Goal: Task Accomplishment & Management: Use online tool/utility

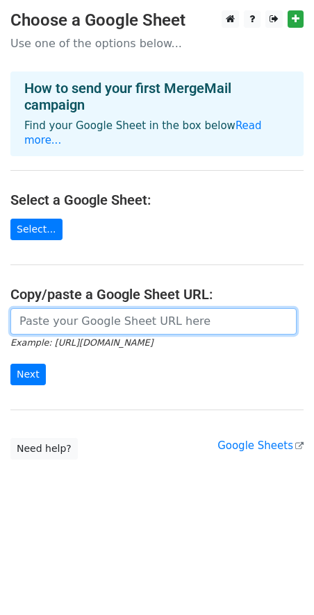
click at [99, 308] on input "url" at bounding box center [153, 321] width 286 height 26
paste input "https://docs.google.com/spreadsheets/d/1M18-a-Fn6YEHaRjw3F98TSPhszG4IXGqu6sOomZ…"
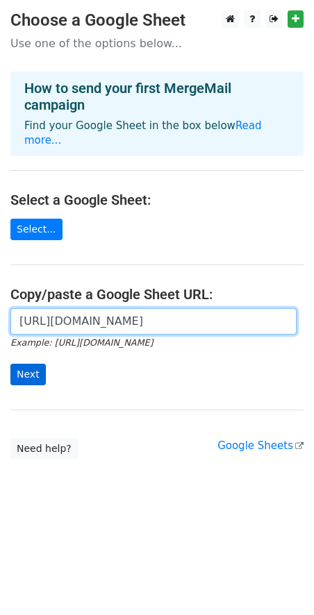
type input "https://docs.google.com/spreadsheets/d/1M18-a-Fn6YEHaRjw3F98TSPhszG4IXGqu6sOomZ…"
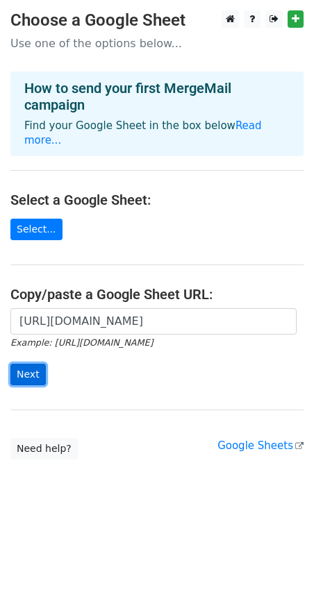
click at [31, 364] on input "Next" at bounding box center [27, 375] width 35 height 22
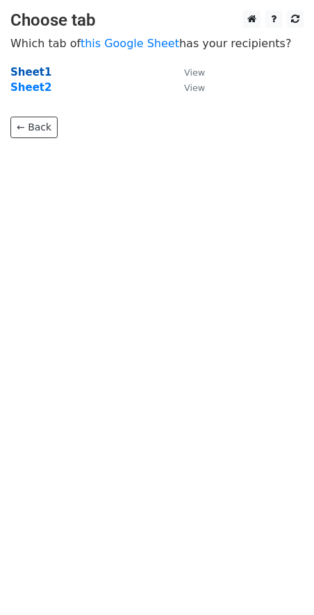
click at [35, 69] on strong "Sheet1" at bounding box center [30, 72] width 41 height 13
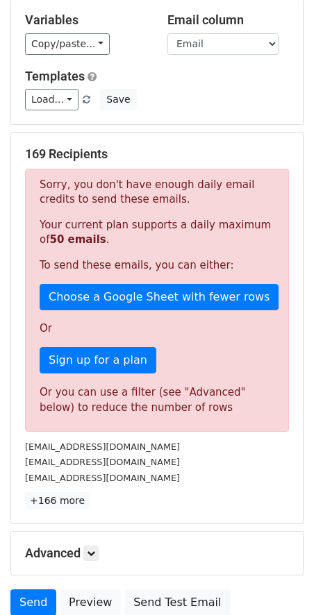
scroll to position [129, 0]
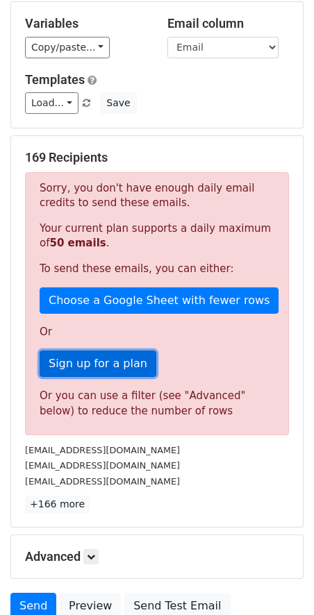
click at [110, 367] on link "Sign up for a plan" at bounding box center [98, 364] width 117 height 26
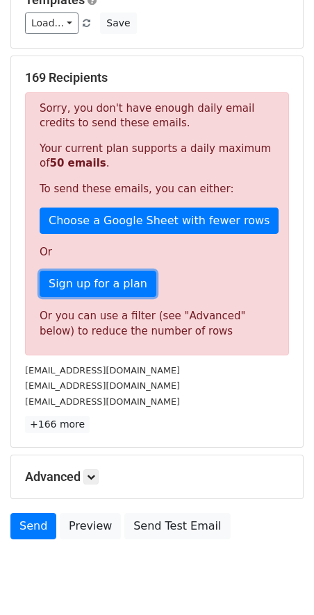
scroll to position [210, 0]
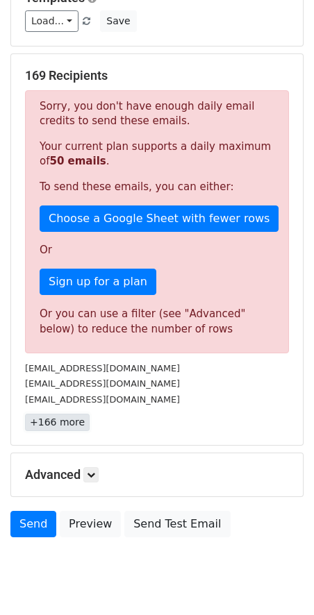
click at [63, 424] on link "+166 more" at bounding box center [57, 422] width 65 height 17
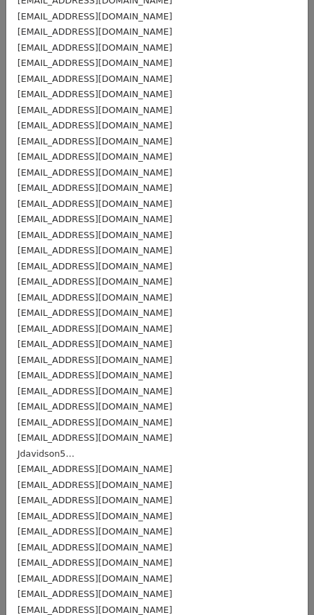
scroll to position [1609, 0]
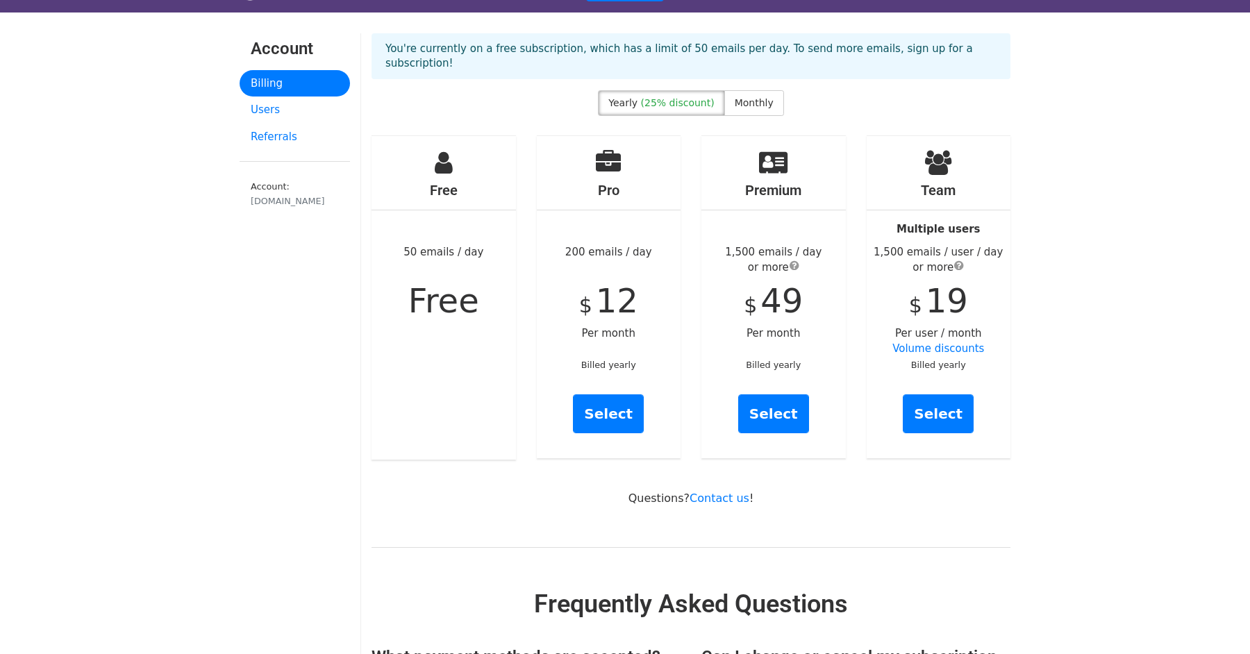
scroll to position [32, 0]
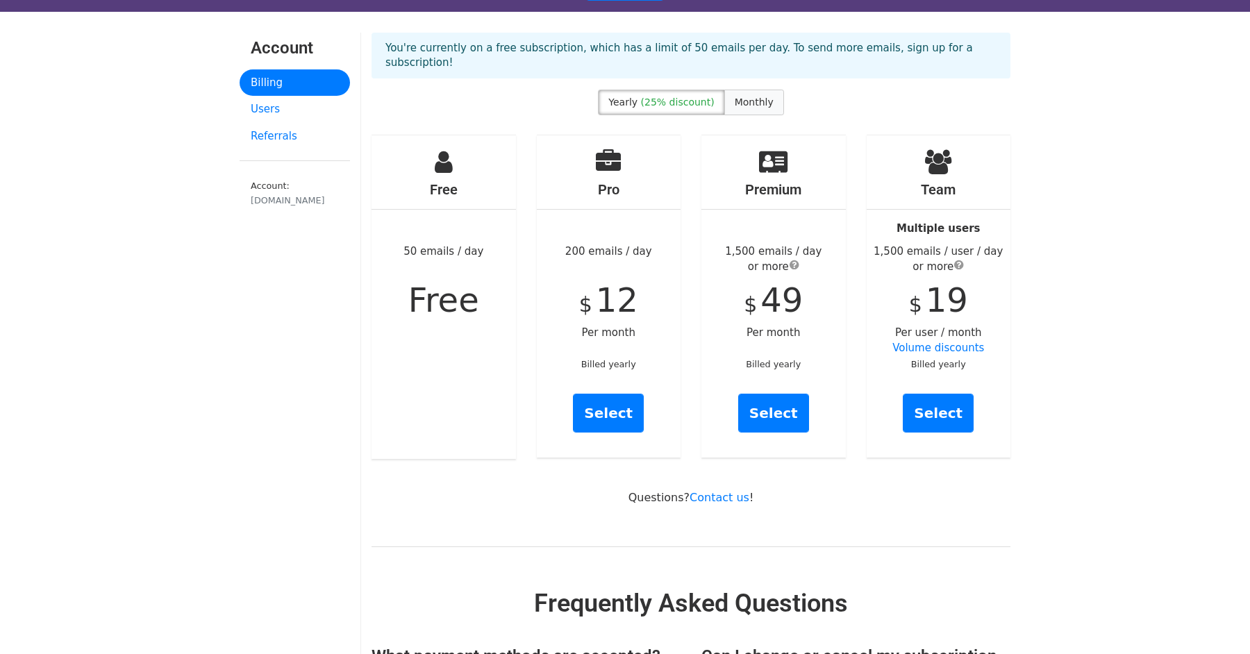
click at [750, 97] on span "Monthly" at bounding box center [754, 102] width 39 height 11
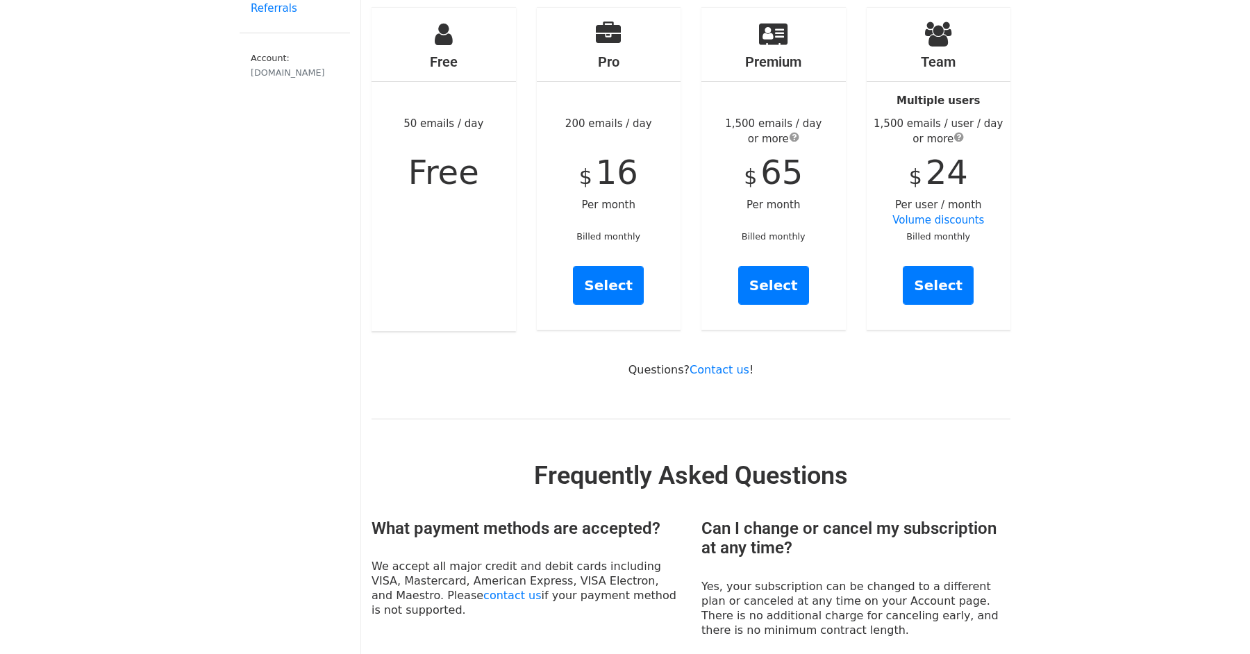
scroll to position [158, 0]
click at [615, 276] on link "Select" at bounding box center [608, 286] width 71 height 39
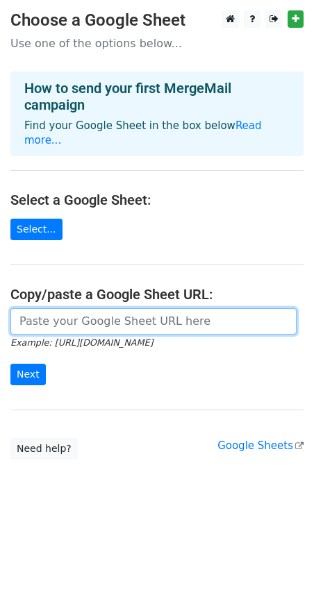
click at [89, 308] on input "url" at bounding box center [153, 321] width 286 height 26
paste input "[URL][DOMAIN_NAME]"
type input "[URL][DOMAIN_NAME]"
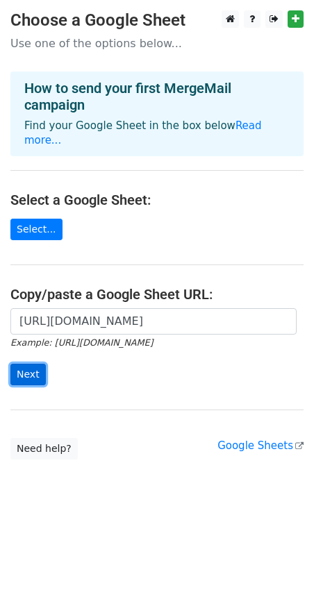
click at [35, 364] on input "Next" at bounding box center [27, 375] width 35 height 22
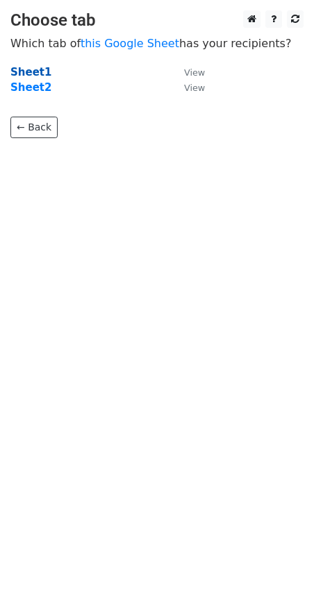
click at [28, 67] on strong "Sheet1" at bounding box center [30, 72] width 41 height 13
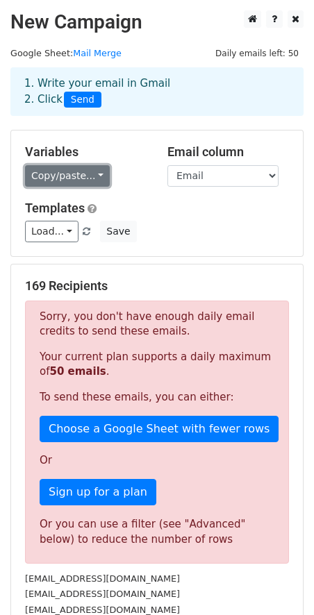
click at [81, 178] on link "Copy/paste..." at bounding box center [67, 176] width 85 height 22
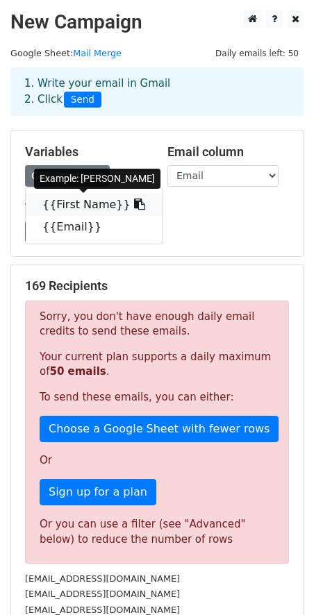
click at [74, 203] on link "{{First Name}}" at bounding box center [94, 205] width 136 height 22
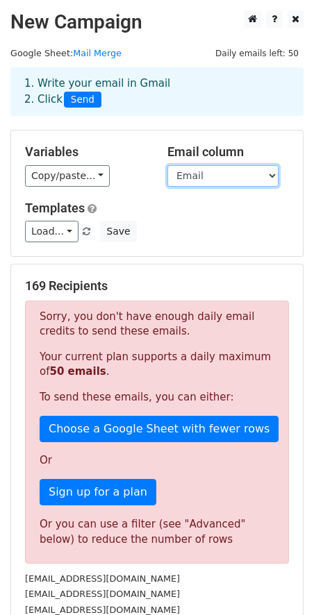
click at [208, 183] on select "First Name Email" at bounding box center [222, 176] width 111 height 22
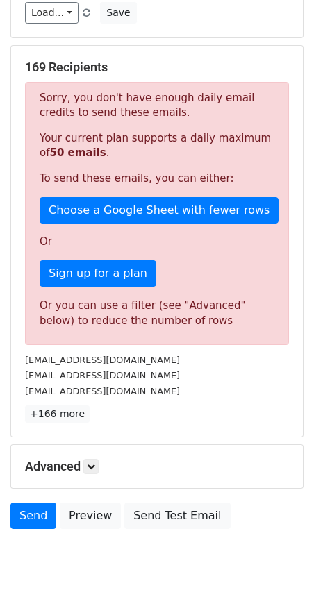
scroll to position [221, 0]
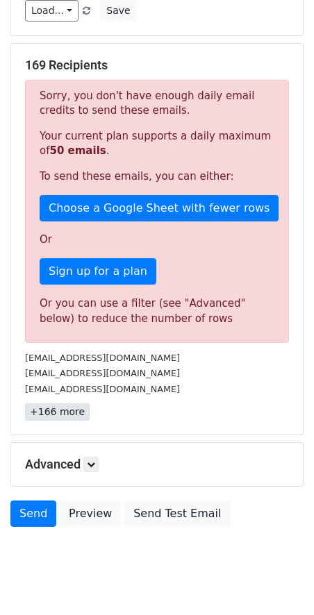
click at [65, 411] on link "+166 more" at bounding box center [57, 412] width 65 height 17
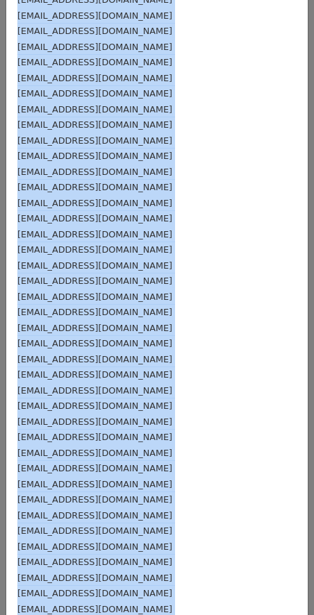
scroll to position [0, 0]
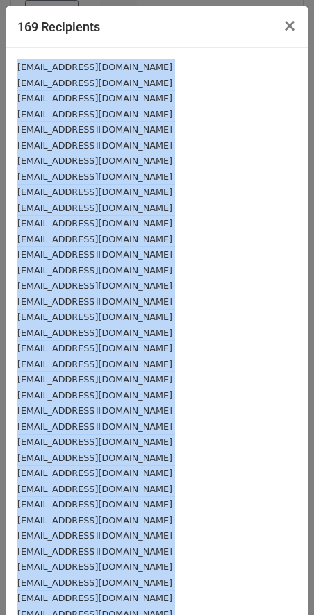
drag, startPoint x: 128, startPoint y: 544, endPoint x: 15, endPoint y: 67, distance: 489.8
copy div "[EMAIL_ADDRESS][DOMAIN_NAME] [EMAIL_ADDRESS][DOMAIN_NAME] [EMAIL_ADDRESS][DOMAI…"
